Goal: Task Accomplishment & Management: Manage account settings

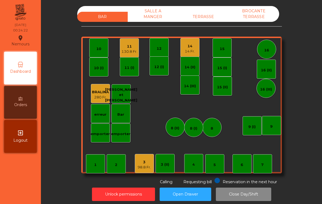
click at [126, 51] on div "130.8 Fr." at bounding box center [130, 51] width 16 height 5
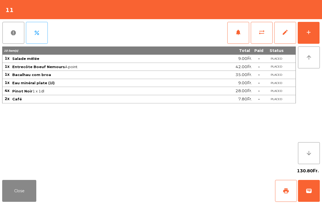
click at [316, 188] on button "wallet" at bounding box center [309, 191] width 22 height 22
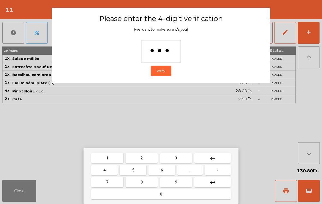
type input "****"
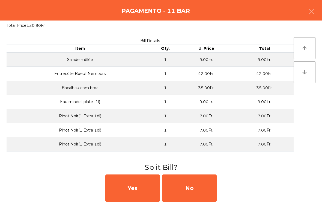
click at [204, 189] on div "No" at bounding box center [189, 187] width 55 height 27
click at [197, 193] on div "No" at bounding box center [189, 187] width 55 height 27
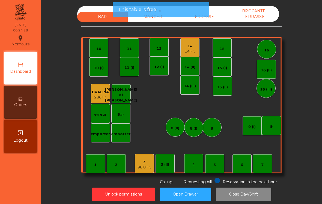
click at [145, 167] on div "98.8 Fr." at bounding box center [144, 166] width 13 height 5
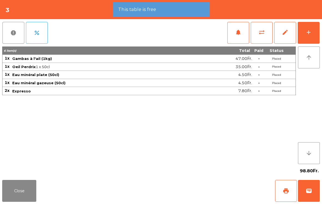
click at [311, 193] on span "wallet" at bounding box center [309, 190] width 7 height 7
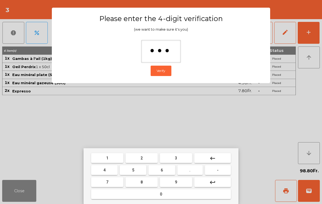
type input "****"
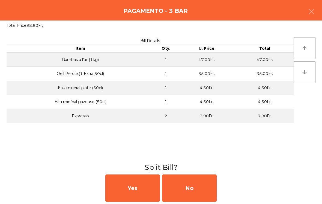
click at [200, 187] on div "No" at bounding box center [189, 187] width 55 height 27
click at [199, 187] on div "MB" at bounding box center [189, 187] width 55 height 27
click at [194, 188] on div "No" at bounding box center [189, 187] width 55 height 27
click at [197, 190] on button "Open Drawer" at bounding box center [186, 193] width 52 height 13
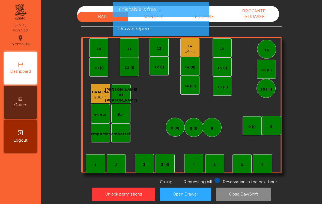
click at [192, 56] on div "14 14 Fr." at bounding box center [190, 47] width 19 height 19
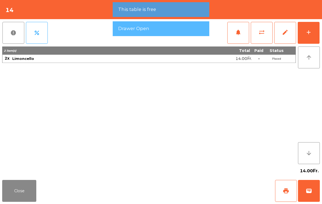
click at [307, 193] on span "wallet" at bounding box center [309, 190] width 7 height 7
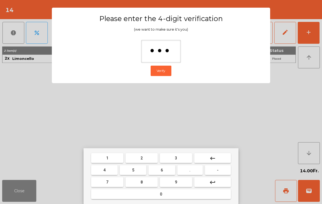
type input "****"
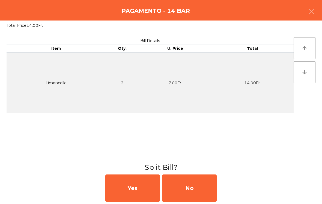
click at [196, 185] on div "No" at bounding box center [189, 187] width 55 height 27
click at [194, 188] on div "MB" at bounding box center [189, 187] width 55 height 27
click at [200, 193] on div "No" at bounding box center [189, 187] width 55 height 27
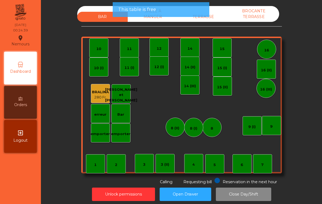
click at [241, 20] on div "BROCANTE TERRASSE" at bounding box center [254, 14] width 51 height 16
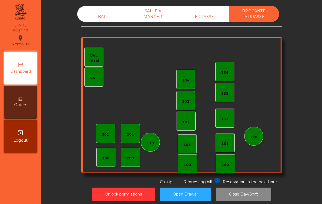
click at [208, 21] on div "TERRASSE" at bounding box center [203, 17] width 51 height 10
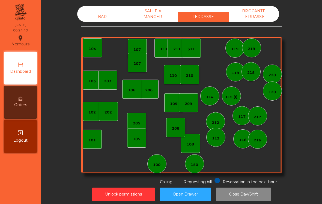
click at [161, 15] on div "SALLE A MANGER" at bounding box center [153, 14] width 51 height 16
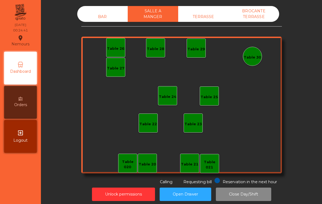
click at [93, 22] on div "BAR" at bounding box center [102, 17] width 51 height 10
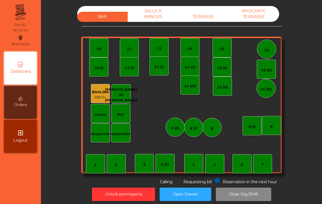
click at [255, 194] on button "Close Day/Shift" at bounding box center [243, 193] width 55 height 13
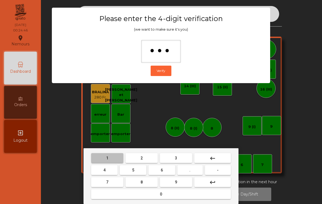
type input "****"
